Goal: Communication & Community: Answer question/provide support

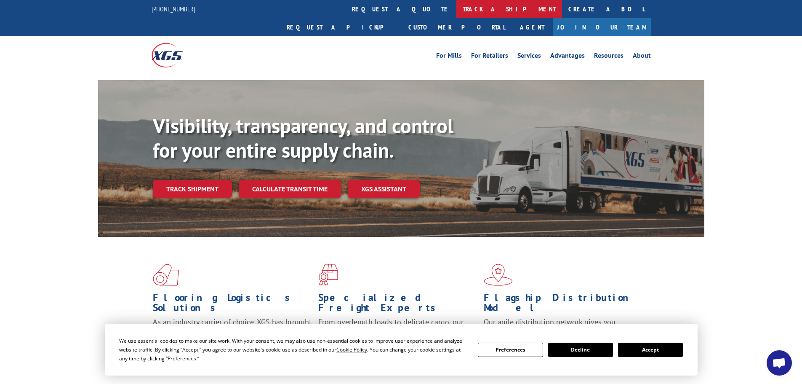
click at [457, 7] on link "track a shipment" at bounding box center [510, 9] width 106 height 18
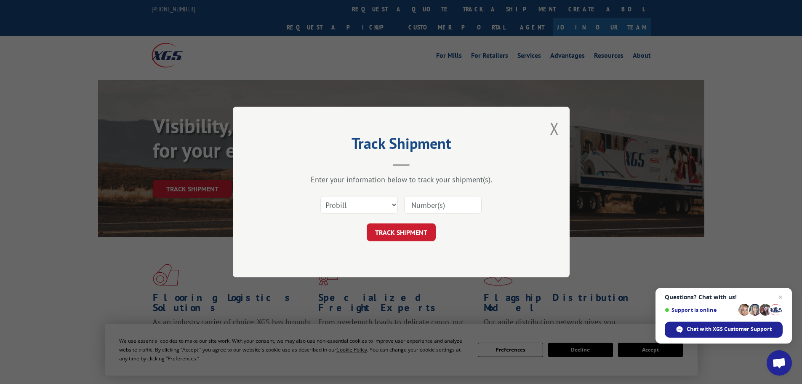
click at [426, 203] on input at bounding box center [443, 205] width 78 height 18
paste input "FR40243834"
type input "FR40243834"
click at [385, 232] on button "TRACK SHIPMENT" at bounding box center [401, 232] width 69 height 18
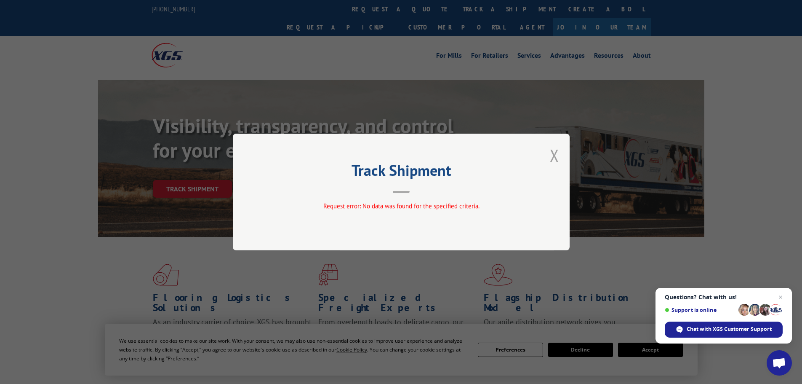
click at [553, 156] on button "Close modal" at bounding box center [554, 155] width 9 height 22
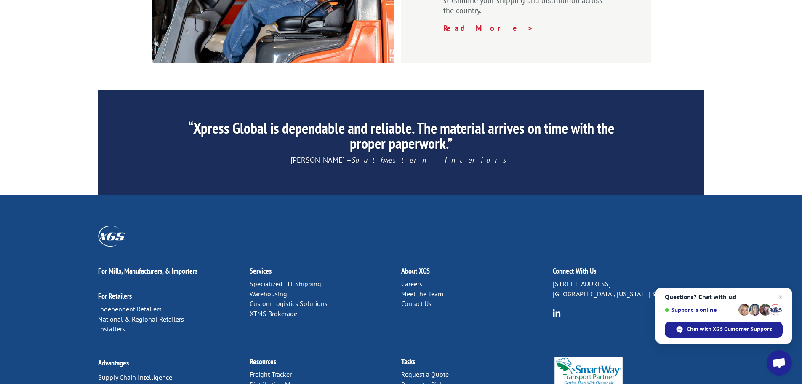
scroll to position [1283, 0]
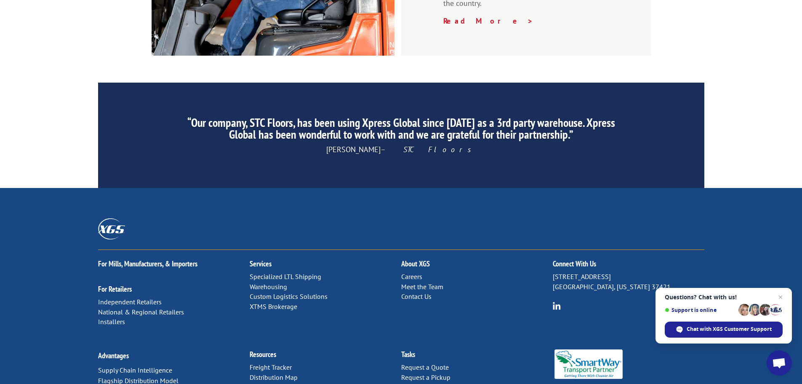
click at [420, 292] on link "Contact Us" at bounding box center [416, 296] width 30 height 8
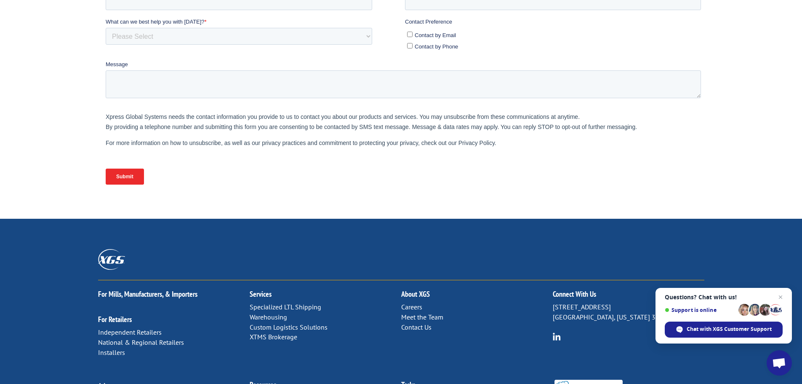
scroll to position [346, 0]
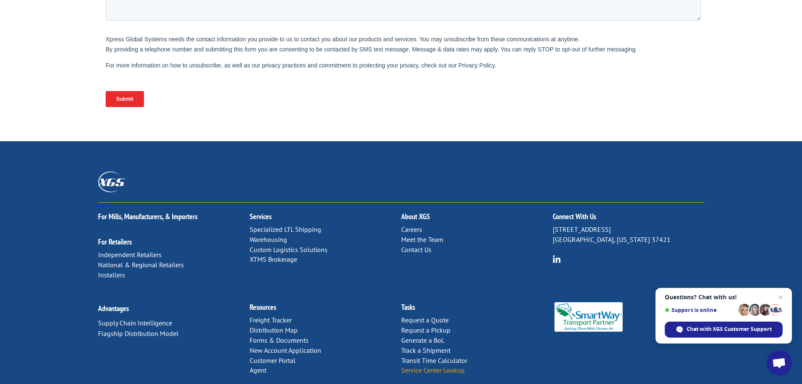
click at [423, 366] on link "Service Center Lookup" at bounding box center [433, 370] width 64 height 8
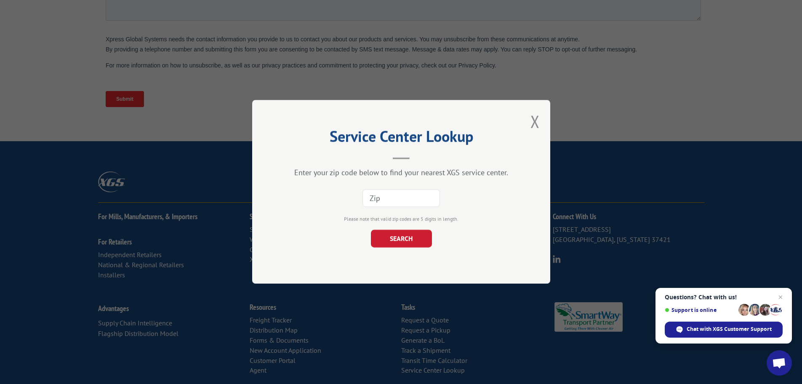
paste input "85250"
type input "85250"
click at [384, 235] on button "SEARCH" at bounding box center [401, 239] width 61 height 18
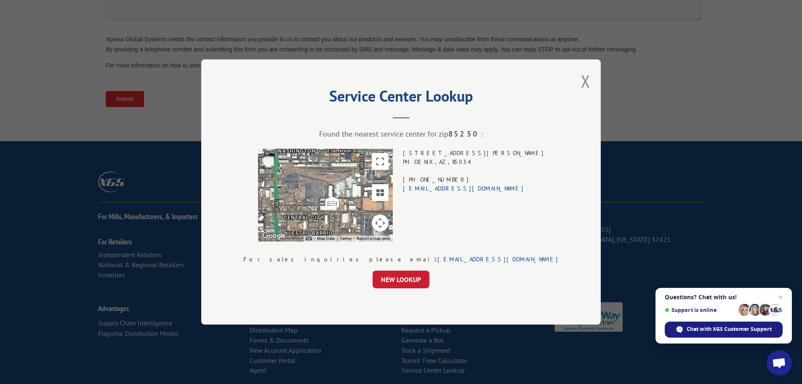
click at [712, 330] on span "Chat with XGS Customer Support" at bounding box center [729, 329] width 85 height 8
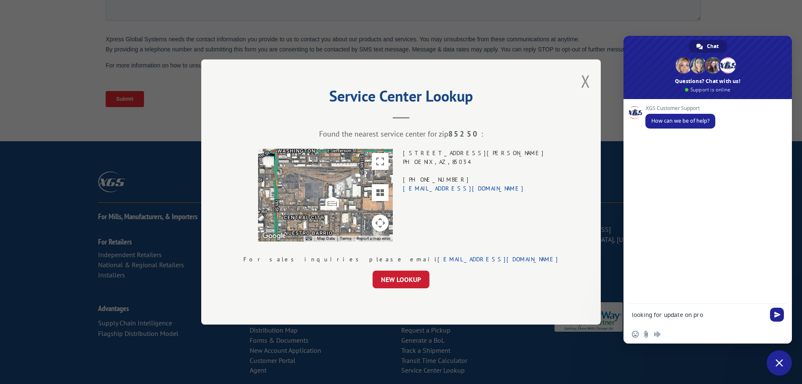
paste textarea "FR40243834"
type textarea "looking for update on pro FR40243834"
click at [780, 312] on span "Send" at bounding box center [778, 314] width 6 height 6
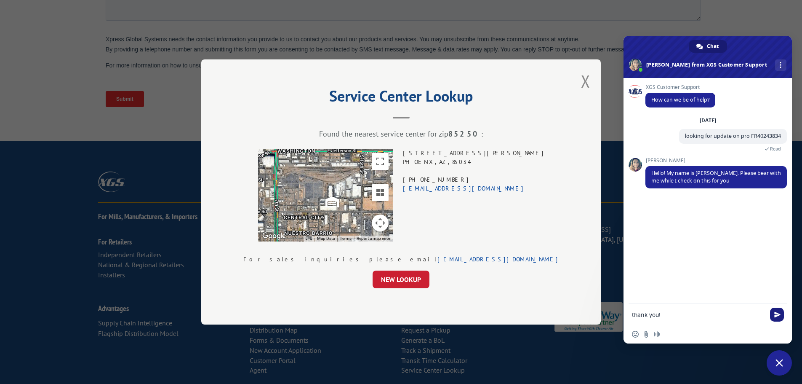
type textarea "thank you!"
click at [773, 313] on span "Send" at bounding box center [777, 314] width 14 height 14
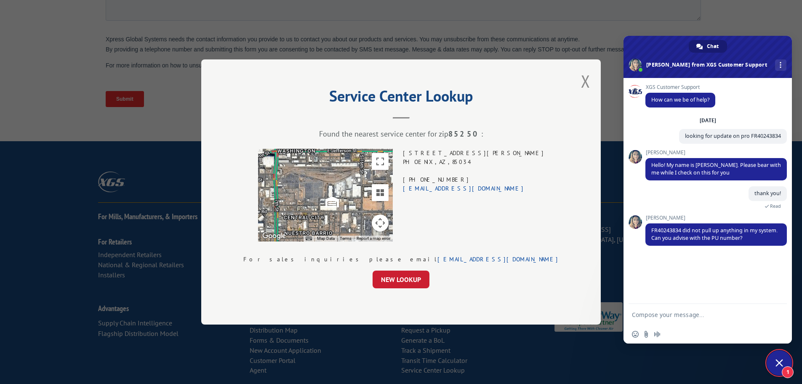
click at [662, 316] on textarea "Compose your message..." at bounding box center [698, 315] width 133 height 8
type textarea "w"
click at [645, 334] on input "Send a file" at bounding box center [646, 334] width 7 height 7
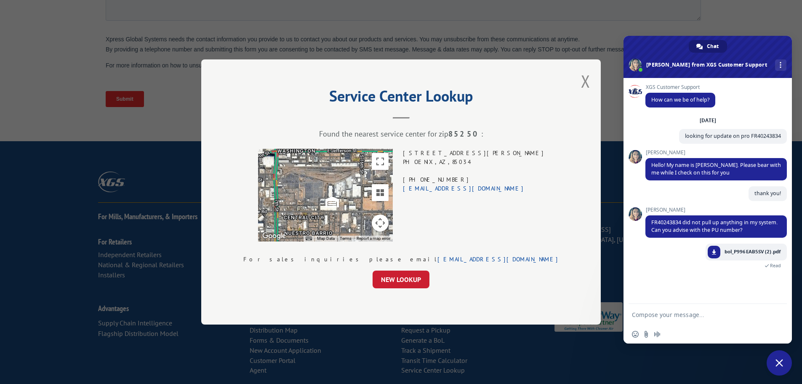
click at [674, 313] on textarea "Compose your message..." at bounding box center [698, 315] width 133 height 8
type textarea "I don't know that pickup number but that's the BOL"
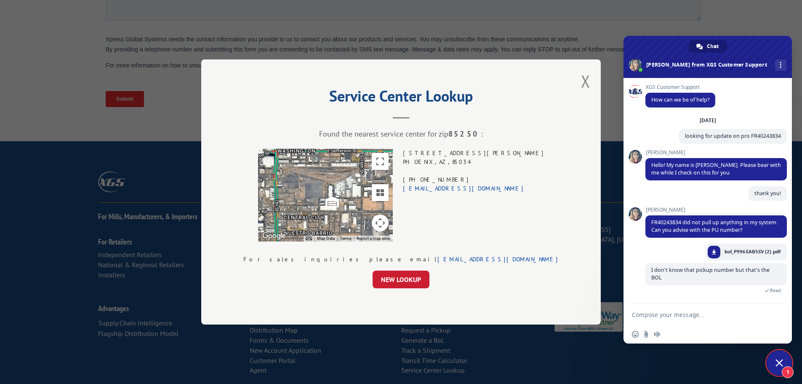
scroll to position [36, 0]
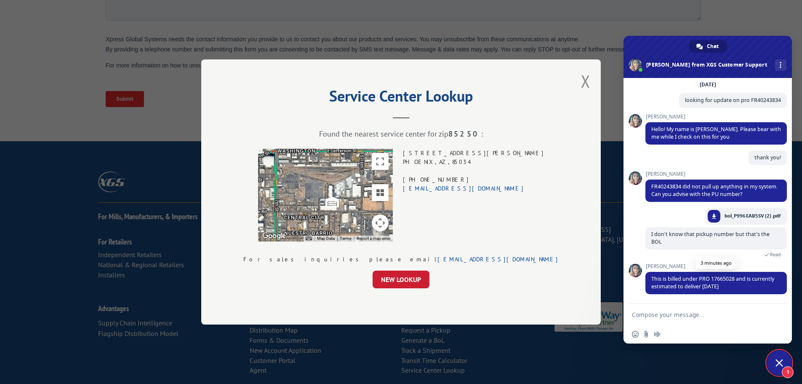
click at [724, 278] on span "This is billed under PRO 17665028 and is currently estimated to deliver Thursda…" at bounding box center [713, 282] width 123 height 15
copy span "17665028"
click at [655, 314] on textarea "Compose your message..." at bounding box center [698, 315] width 133 height 8
type textarea "Thank you for your help!"
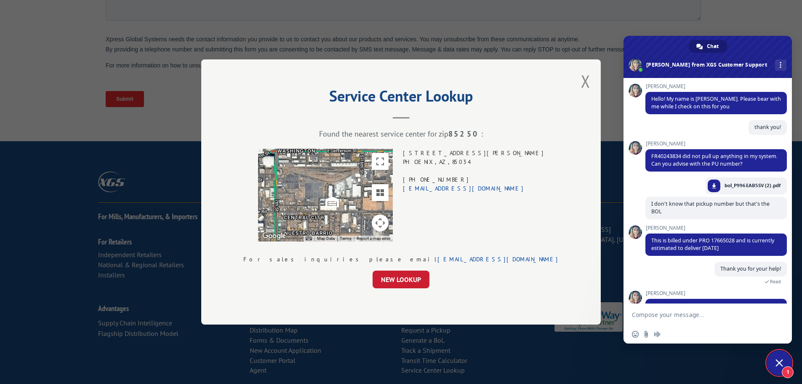
scroll to position [93, 0]
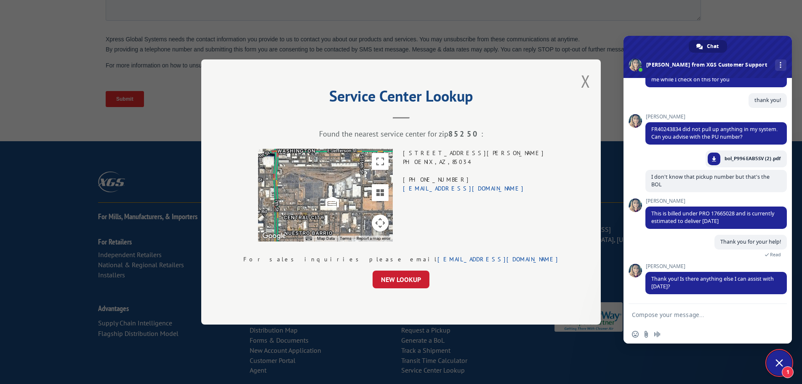
click at [662, 314] on textarea "Compose your message..." at bounding box center [698, 315] width 133 height 8
type textarea "that's all-thank you again for your assistance"
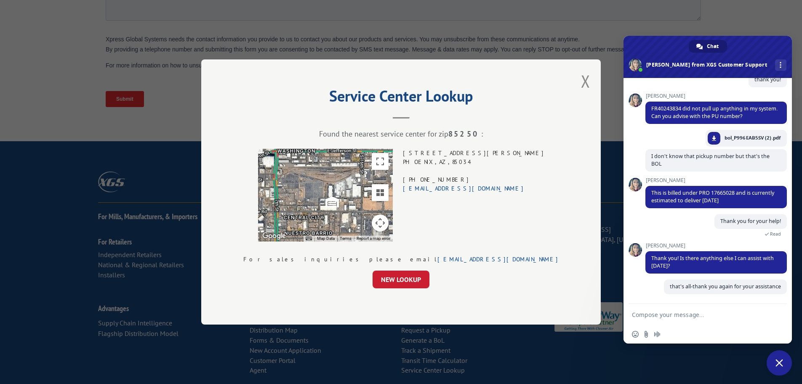
scroll to position [114, 0]
